Goal: Task Accomplishment & Management: Manage account settings

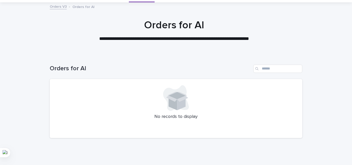
scroll to position [18, 0]
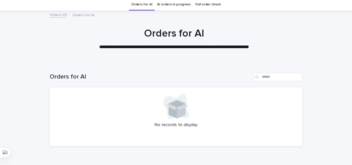
click at [176, 7] on link "AI orders in progress" at bounding box center [174, 4] width 34 height 12
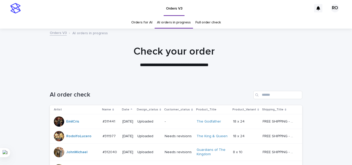
click at [122, 109] on p "Date" at bounding box center [125, 110] width 7 height 6
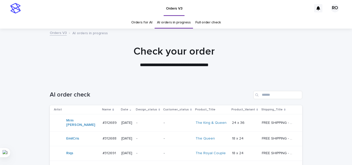
click at [132, 127] on div "[DATE]" at bounding box center [126, 123] width 11 height 9
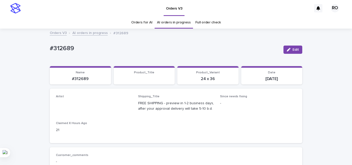
click at [136, 20] on link "Orders for AI" at bounding box center [141, 22] width 21 height 12
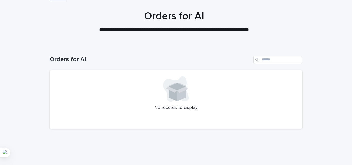
scroll to position [44, 0]
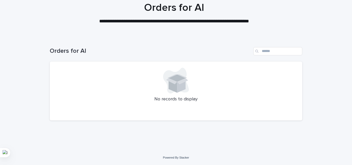
click at [113, 77] on div at bounding box center [176, 81] width 240 height 26
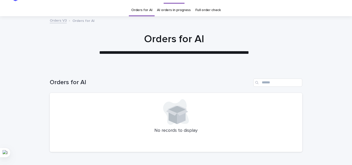
scroll to position [0, 0]
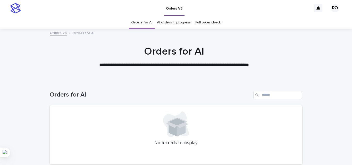
click at [58, 100] on div "Orders for AI" at bounding box center [176, 93] width 252 height 25
click at [162, 21] on link "AI orders in progress" at bounding box center [174, 22] width 34 height 12
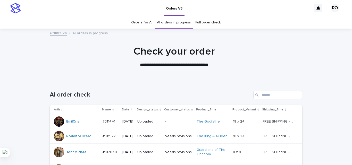
click at [128, 107] on div "Date" at bounding box center [128, 110] width 12 height 6
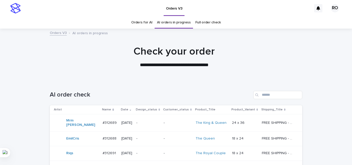
click at [166, 130] on td "-" at bounding box center [178, 122] width 32 height 17
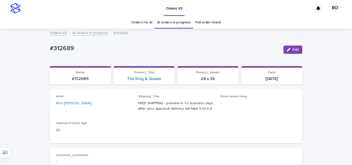
click at [143, 24] on link "Orders for AI" at bounding box center [141, 22] width 21 height 12
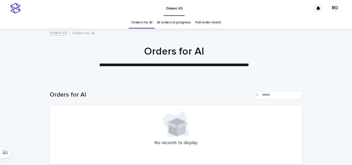
click at [175, 21] on link "AI orders in progress" at bounding box center [174, 22] width 34 height 12
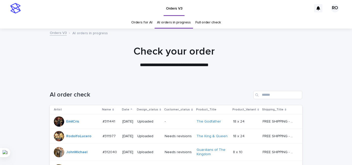
click at [125, 109] on p "Date" at bounding box center [125, 110] width 7 height 6
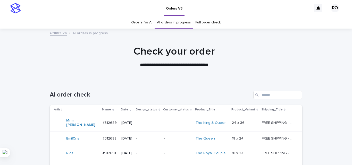
click at [144, 126] on div "-" at bounding box center [147, 123] width 23 height 9
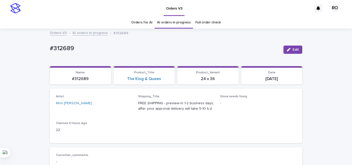
click at [140, 22] on link "Orders for AI" at bounding box center [141, 22] width 21 height 12
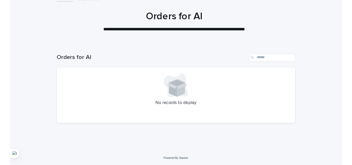
scroll to position [34, 0]
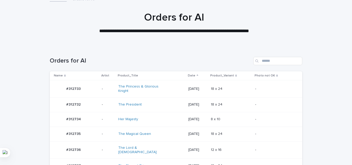
drag, startPoint x: 42, startPoint y: 42, endPoint x: 48, endPoint y: 42, distance: 6.2
click at [43, 42] on div at bounding box center [174, 21] width 348 height 52
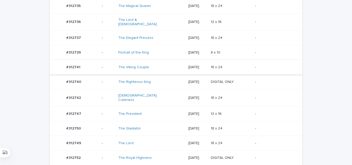
scroll to position [163, 0]
click at [204, 74] on td "[DATE]" at bounding box center [197, 81] width 22 height 15
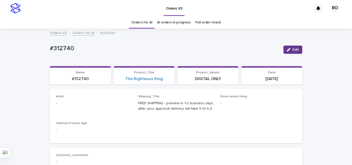
click at [287, 47] on button "Edit" at bounding box center [292, 50] width 19 height 8
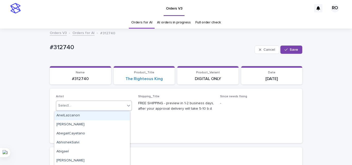
click at [75, 104] on div "Select..." at bounding box center [90, 106] width 69 height 9
type input "**"
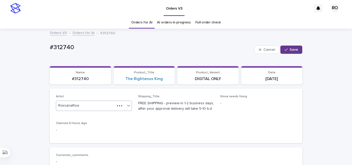
click at [288, 51] on button "Save" at bounding box center [291, 50] width 22 height 8
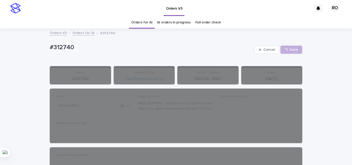
drag, startPoint x: 10, startPoint y: 51, endPoint x: 43, endPoint y: 56, distance: 33.0
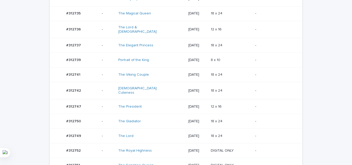
scroll to position [95, 0]
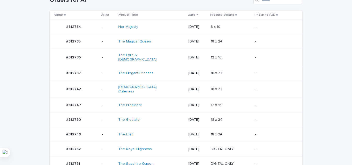
click at [199, 78] on td "[DATE]" at bounding box center [197, 73] width 22 height 15
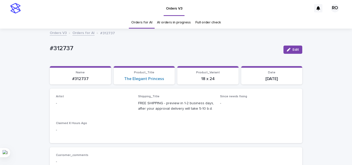
drag, startPoint x: 291, startPoint y: 48, endPoint x: 73, endPoint y: 78, distance: 220.2
click at [290, 49] on button "Edit" at bounding box center [292, 50] width 19 height 8
click at [73, 106] on div "Select..." at bounding box center [90, 106] width 69 height 9
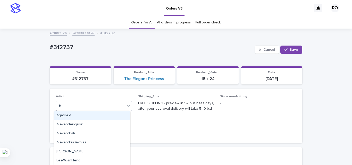
type input "**"
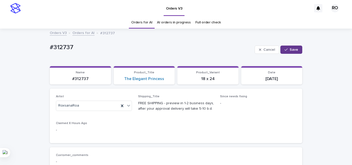
drag, startPoint x: 297, startPoint y: 49, endPoint x: 294, endPoint y: 50, distance: 3.3
click at [294, 50] on button "Save" at bounding box center [291, 50] width 22 height 8
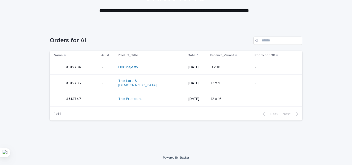
scroll to position [52, 0]
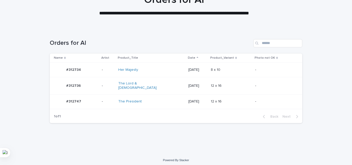
click at [188, 84] on p "[DATE]" at bounding box center [197, 86] width 18 height 4
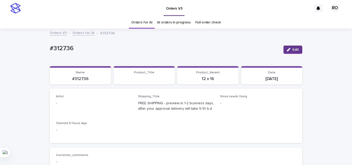
click at [292, 48] on span "Edit" at bounding box center [295, 50] width 6 height 4
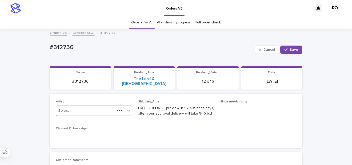
click at [82, 107] on div "Select..." at bounding box center [85, 111] width 59 height 9
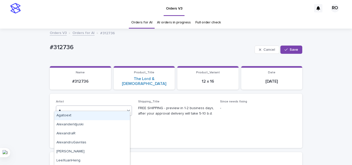
type input "**"
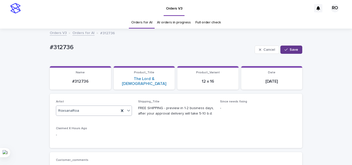
click at [290, 49] on span "Save" at bounding box center [294, 50] width 9 height 4
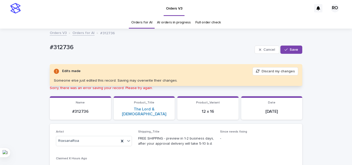
click at [271, 72] on button "Discard my changes" at bounding box center [275, 71] width 46 height 8
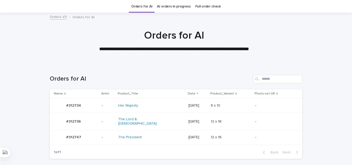
scroll to position [16, 0]
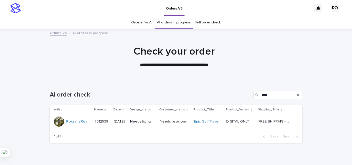
click at [144, 120] on p "Needs fixing" at bounding box center [143, 122] width 26 height 4
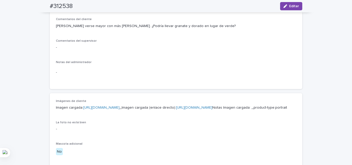
scroll to position [129, 0]
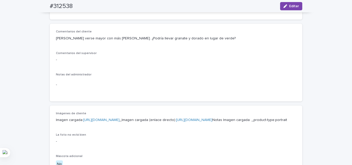
click at [154, 37] on font "Debería verse mayor con más barba canosa. ¿Podría llevar granate y dorado en lu…" at bounding box center [146, 39] width 180 height 4
click at [183, 72] on div "Comentarios del cliente Debería verse mayor con más barba canosa. ¿Podría lleva…" at bounding box center [176, 62] width 240 height 65
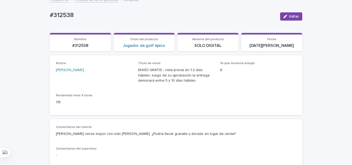
scroll to position [77, 0]
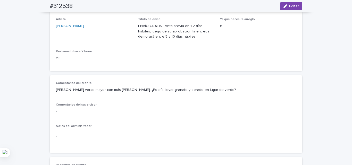
click at [133, 92] on p "Debería verse mayor con más barba canosa. ¿Podría llevar granate y dorado en lu…" at bounding box center [176, 89] width 240 height 5
click at [157, 87] on div "Debería verse mayor con más barba canosa. ¿Podría llevar granate y dorado en lu…" at bounding box center [176, 89] width 240 height 6
click at [163, 91] on font "Debería verse mayor con más barba canosa. ¿Podría llevar granate y dorado en lu…" at bounding box center [146, 90] width 180 height 4
click at [74, 90] on font "Debería verse mayor con más barba canosa. ¿Podría llevar granate y dorado en lu…" at bounding box center [146, 90] width 180 height 4
click at [140, 92] on p "Debería verse mayor con más barba canosa. ¿Podría llevar granate y dorado en lu…" at bounding box center [176, 89] width 240 height 5
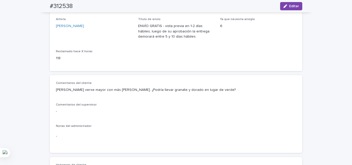
drag, startPoint x: 150, startPoint y: 88, endPoint x: 128, endPoint y: 90, distance: 22.0
click at [128, 90] on font "Debería verse mayor con más barba canosa. ¿Podría llevar granate y dorado en lu…" at bounding box center [146, 90] width 180 height 4
click at [238, 124] on div "Comentarios del cliente Debería verse mayor con más barba canosa. ¿Podría lleva…" at bounding box center [176, 113] width 240 height 65
click at [124, 90] on font "Debería verse mayor con más barba canosa. ¿Podría llevar granate y dorado en lu…" at bounding box center [146, 90] width 180 height 4
drag, startPoint x: 279, startPoint y: 70, endPoint x: 290, endPoint y: 43, distance: 29.0
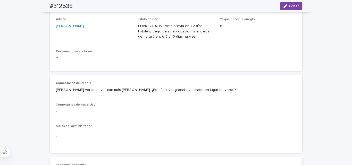
click at [279, 70] on div "Artista Roxsana Roa Título de envío ENVÍO GRATIS - vista previa en 1-2 días háb…" at bounding box center [176, 41] width 252 height 60
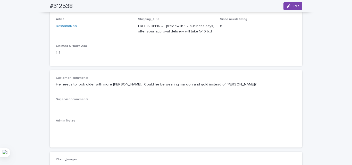
click at [202, 91] on div "Customer_comments He needs to look older with more gray beard. Could he be wear…" at bounding box center [176, 83] width 240 height 15
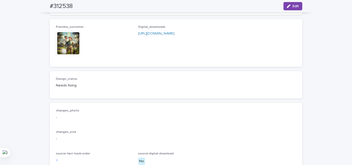
scroll to position [335, 0]
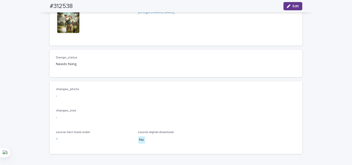
click at [293, 5] on span "Edit" at bounding box center [295, 6] width 6 height 4
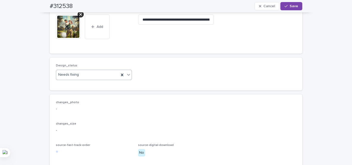
click at [82, 79] on div "Needs fixing" at bounding box center [87, 75] width 63 height 9
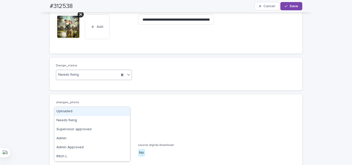
click at [68, 113] on div "Uploaded" at bounding box center [91, 111] width 75 height 9
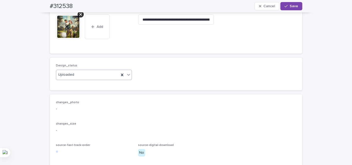
click at [122, 54] on div "**********" at bounding box center [176, 28] width 252 height 51
click at [79, 16] on icon at bounding box center [80, 14] width 3 height 3
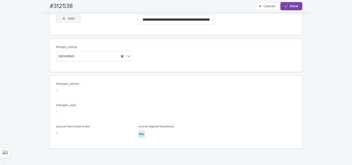
click at [63, 20] on icon "button" at bounding box center [63, 19] width 3 height 4
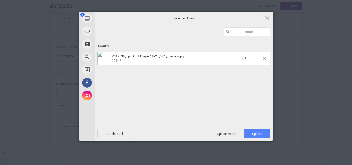
click at [263, 134] on span "Upload 1" at bounding box center [257, 134] width 26 height 10
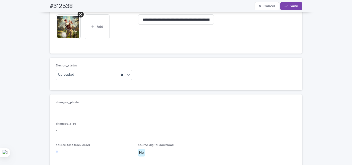
click at [294, 7] on span "Save" at bounding box center [294, 6] width 9 height 4
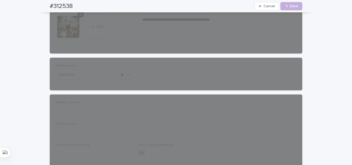
click at [65, 6] on h2 "#312538" at bounding box center [61, 6] width 23 height 7
copy h2 "312538"
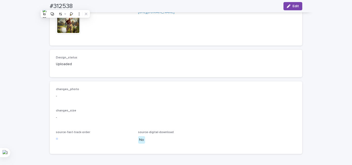
click at [207, 132] on div "changes_photo - changes_size - source-fast-track-order source-digital-download …" at bounding box center [176, 118] width 240 height 60
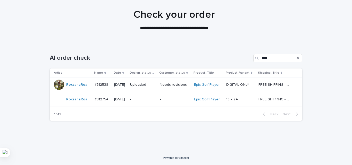
scroll to position [37, 0]
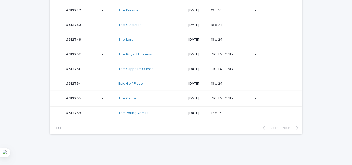
scroll to position [199, 0]
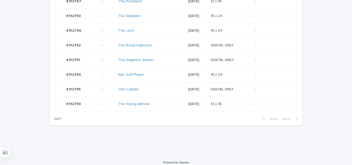
click at [230, 71] on div "18 x 24 18 x 24" at bounding box center [231, 75] width 40 height 9
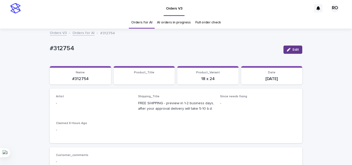
click at [288, 48] on icon "button" at bounding box center [289, 50] width 4 height 4
click at [80, 100] on div "Artist Select..." at bounding box center [94, 105] width 76 height 20
click at [81, 102] on div "Select..." at bounding box center [90, 106] width 69 height 9
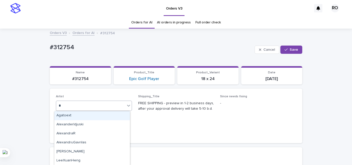
type input "**"
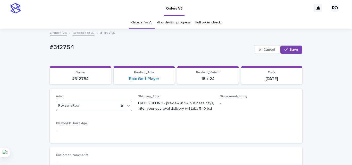
drag, startPoint x: 295, startPoint y: 49, endPoint x: 250, endPoint y: 40, distance: 45.5
click at [294, 49] on span "Save" at bounding box center [294, 50] width 9 height 4
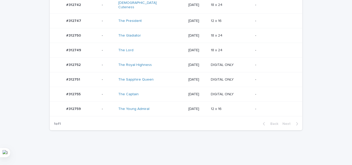
scroll to position [52, 0]
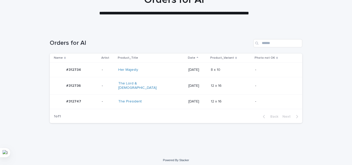
click at [186, 64] on td "[DATE]" at bounding box center [197, 70] width 22 height 15
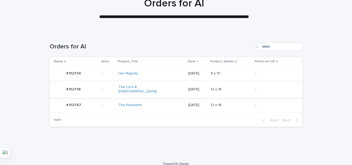
scroll to position [52, 0]
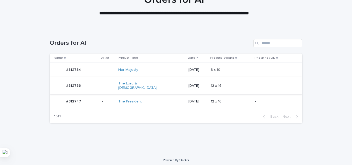
click at [186, 95] on td "[DATE]" at bounding box center [197, 101] width 22 height 15
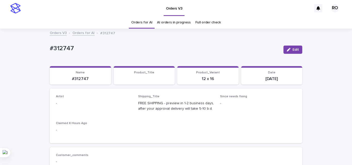
click at [287, 47] on button "Edit" at bounding box center [292, 50] width 19 height 8
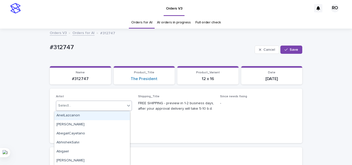
click at [64, 105] on div "Select..." at bounding box center [64, 105] width 13 height 5
type input "**"
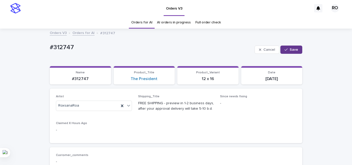
drag, startPoint x: 295, startPoint y: 47, endPoint x: 229, endPoint y: 34, distance: 68.0
click at [295, 47] on button "Save" at bounding box center [291, 50] width 22 height 8
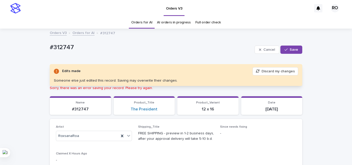
click at [266, 73] on button "Discard my changes" at bounding box center [275, 71] width 46 height 8
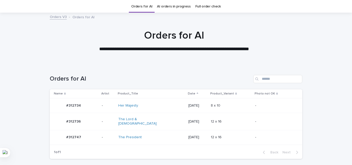
scroll to position [16, 0]
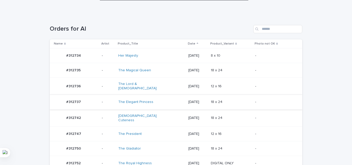
scroll to position [103, 0]
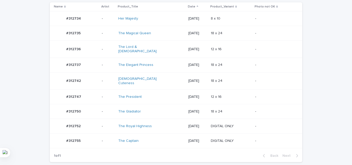
click at [186, 61] on td "[DATE]" at bounding box center [197, 65] width 22 height 15
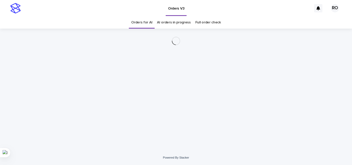
drag, startPoint x: 280, startPoint y: 48, endPoint x: 277, endPoint y: 49, distance: 2.8
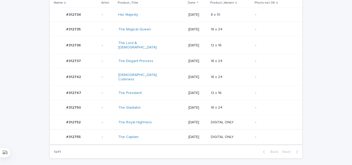
scroll to position [140, 0]
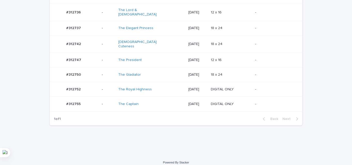
click at [204, 87] on p "[DATE]" at bounding box center [197, 89] width 18 height 4
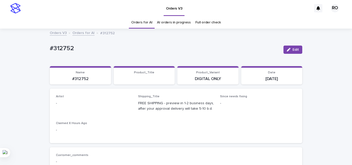
click at [292, 48] on span "Edit" at bounding box center [295, 50] width 6 height 4
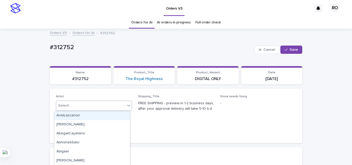
click at [78, 105] on div "Select..." at bounding box center [90, 106] width 69 height 9
type input "**"
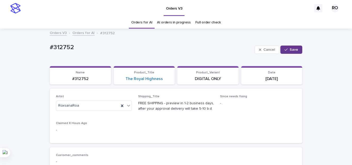
click at [288, 49] on div "button" at bounding box center [286, 50] width 5 height 4
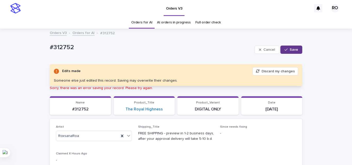
click at [268, 70] on button "Discard my changes" at bounding box center [275, 71] width 46 height 8
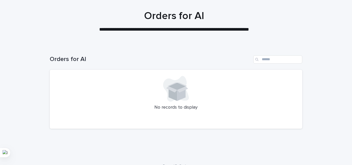
scroll to position [44, 0]
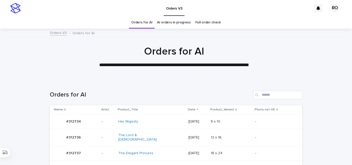
scroll to position [96, 0]
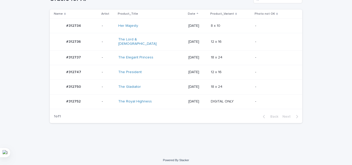
click at [222, 50] on td "18 x 24 18 x 24" at bounding box center [231, 57] width 44 height 15
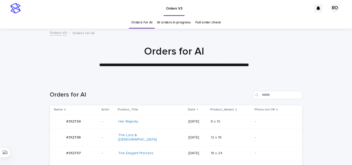
scroll to position [16, 0]
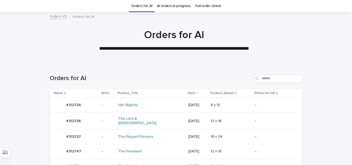
click at [201, 109] on div "[DATE]" at bounding box center [197, 105] width 18 height 9
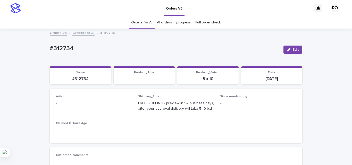
drag, startPoint x: 290, startPoint y: 48, endPoint x: 136, endPoint y: 94, distance: 160.3
click at [290, 48] on div "button" at bounding box center [290, 50] width 6 height 4
click at [86, 102] on div "Select..." at bounding box center [85, 106] width 59 height 9
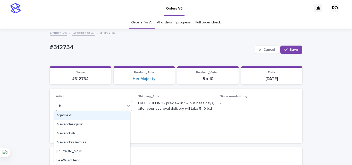
type input "**"
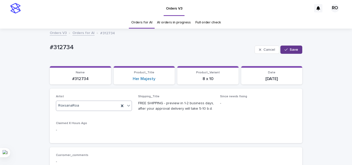
click at [293, 48] on span "Save" at bounding box center [294, 50] width 9 height 4
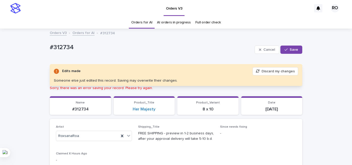
click at [271, 71] on button "Discard my changes" at bounding box center [275, 71] width 46 height 8
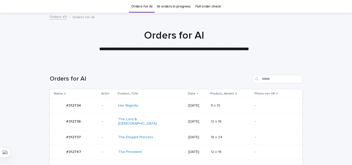
scroll to position [16, 0]
